Goal: Task Accomplishment & Management: Complete application form

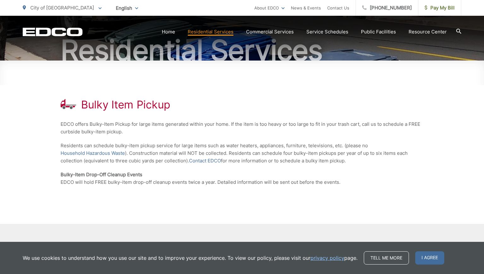
scroll to position [112, 0]
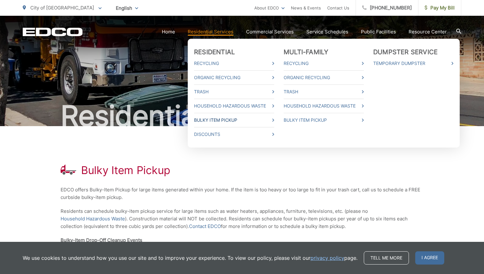
click at [223, 119] on link "Bulky Item Pickup" at bounding box center [234, 120] width 80 height 8
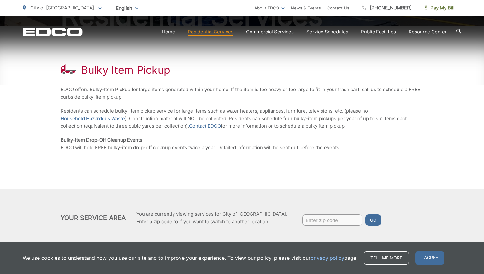
scroll to position [112, 0]
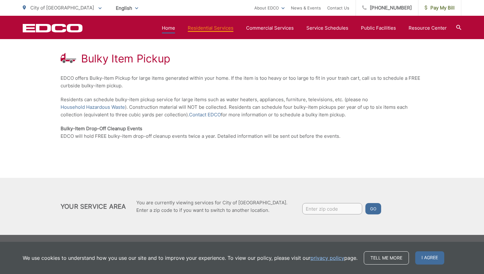
click at [175, 25] on link "Home" at bounding box center [168, 28] width 13 height 8
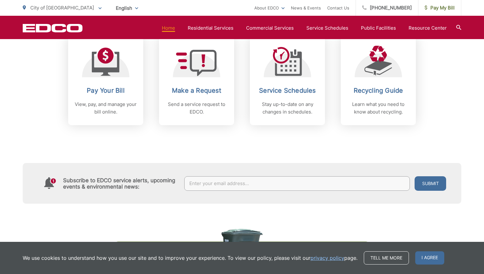
scroll to position [263, 0]
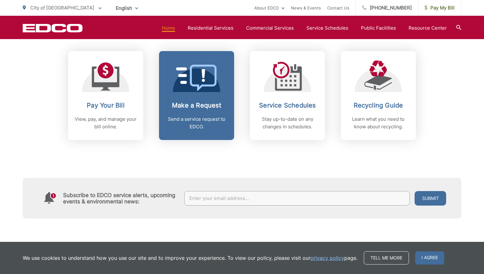
click at [203, 92] on link "Make a Request Send a service request to EDCO." at bounding box center [196, 95] width 75 height 89
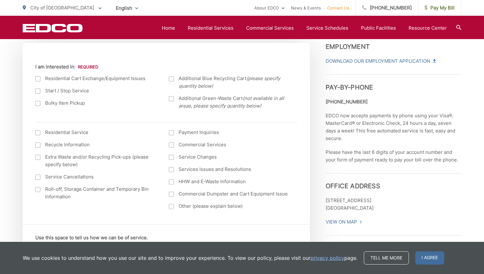
scroll to position [197, 0]
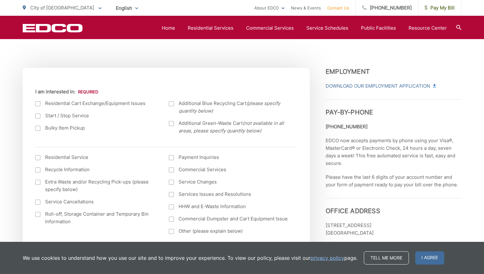
click at [38, 129] on div at bounding box center [37, 128] width 5 height 5
click at [0, 0] on input "Bulky Item Pickup" at bounding box center [0, 0] width 0 height 0
click at [39, 155] on div at bounding box center [37, 157] width 5 height 5
click at [0, 0] on input "I am interested in: (continued) *" at bounding box center [0, 0] width 0 height 0
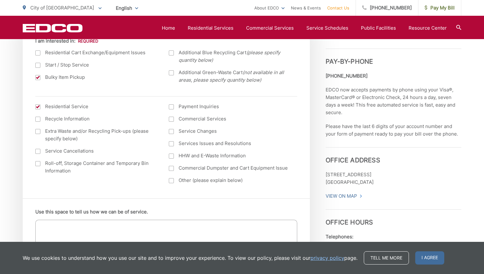
scroll to position [263, 0]
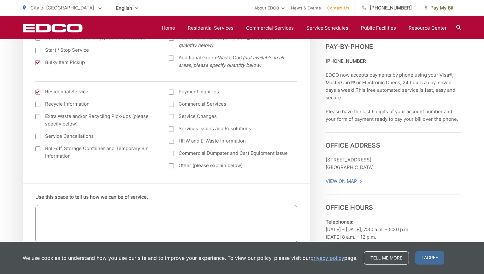
click at [37, 91] on div at bounding box center [37, 92] width 5 height 5
click at [0, 0] on input "I am interested in: (continued) *" at bounding box center [0, 0] width 0 height 0
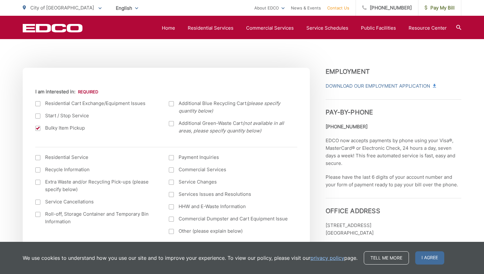
scroll to position [329, 0]
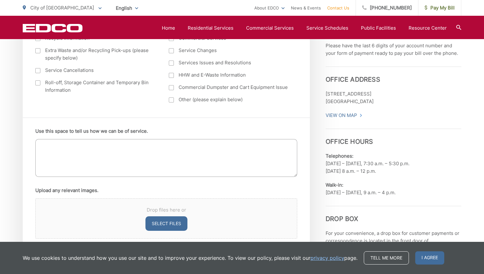
click at [56, 145] on textarea "Use this space to tell us how we can be of service." at bounding box center [166, 158] width 262 height 38
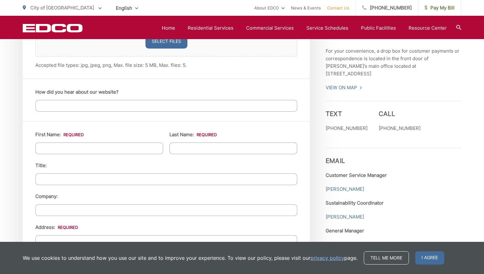
scroll to position [526, 0]
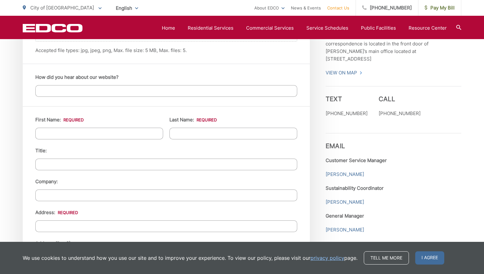
type textarea "I would like to arrange for pickup of our old chest freezer, size is 34"W x 24"…"
click at [81, 136] on input "First Name: *" at bounding box center [99, 134] width 128 height 12
type input "JAMES"
type input "ANDERSON"
type input "1331 MERRITT DR"
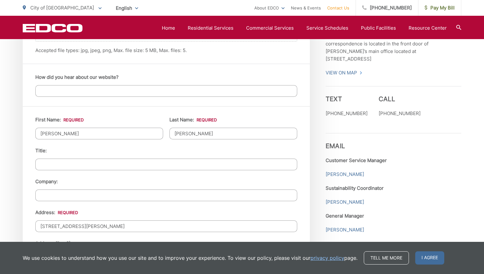
type input "EL CAJON"
type input "92020"
type input "6198887296"
type input "jimberson@yahoo.com"
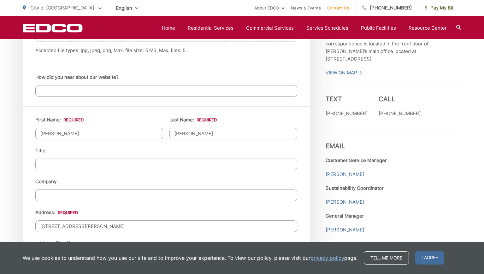
type input "(619) 888-7296"
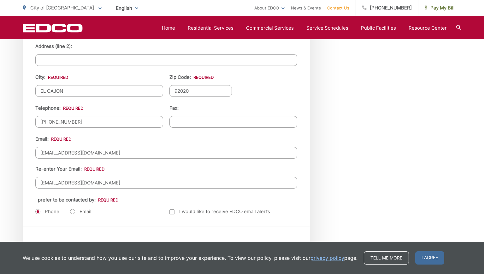
scroll to position [788, 0]
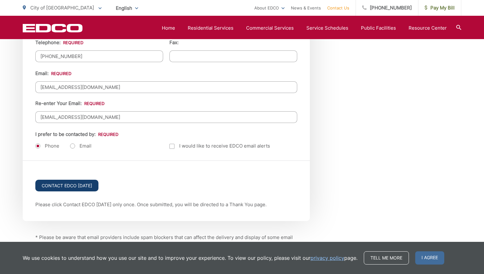
click at [78, 184] on input "Contact EDCO Today" at bounding box center [66, 186] width 63 height 12
